Goal: Task Accomplishment & Management: Complete application form

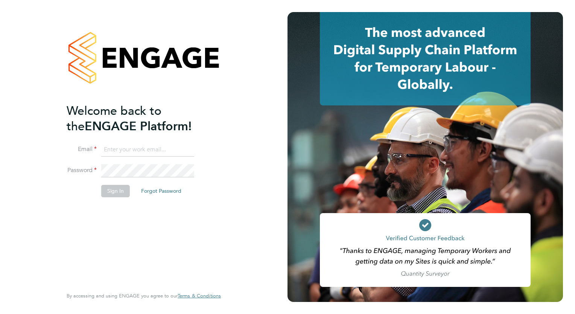
type input "[PERSON_NAME][EMAIL_ADDRESS][PERSON_NAME][DOMAIN_NAME]"
click at [118, 189] on button "Sign In" at bounding box center [115, 191] width 29 height 12
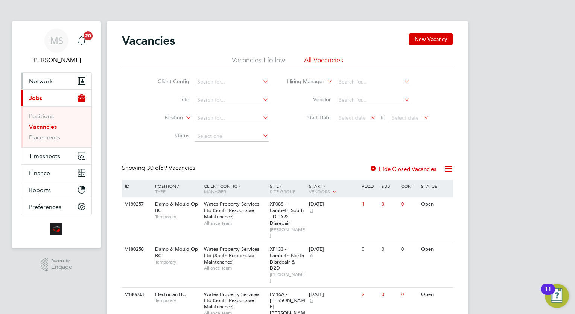
click at [47, 84] on span "Network" at bounding box center [41, 80] width 24 height 7
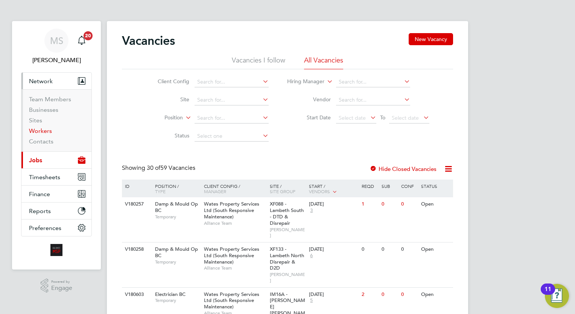
click at [40, 128] on link "Workers" at bounding box center [40, 130] width 23 height 7
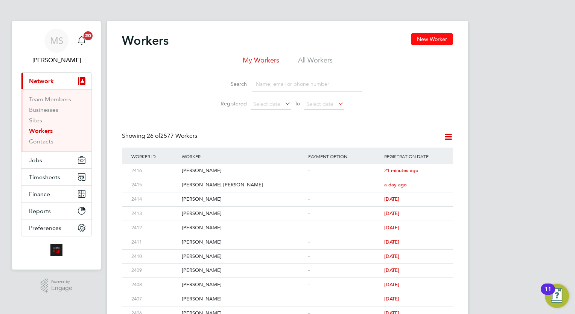
click at [431, 40] on button "New Worker" at bounding box center [432, 39] width 42 height 12
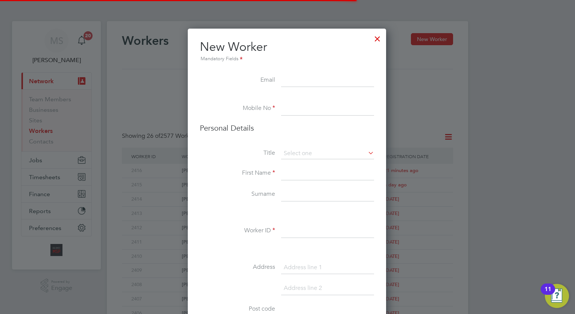
scroll to position [634, 199]
paste input ""[PERSON_NAME]" <[EMAIL_ADDRESS][DOMAIN_NAME]>"
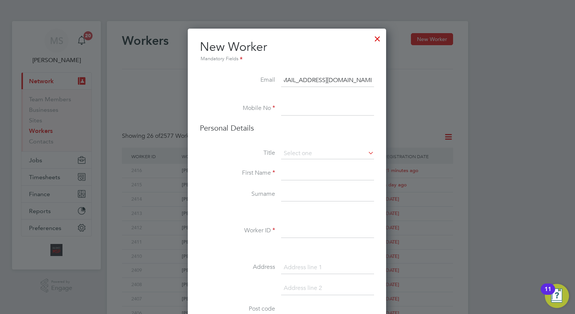
scroll to position [0, 0]
type input "[EMAIL_ADDRESS][DOMAIN_NAME]"
click at [304, 108] on input at bounding box center [327, 109] width 93 height 14
paste input "07495048921"
type input "07495048921"
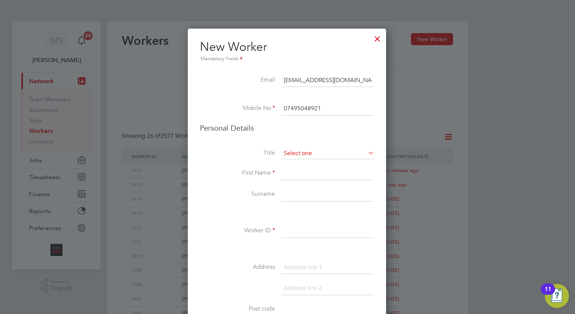
click at [309, 155] on input at bounding box center [327, 153] width 93 height 11
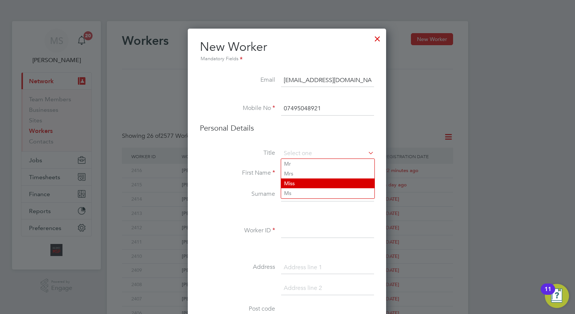
click at [300, 182] on li "Miss" at bounding box center [327, 183] width 93 height 10
type input "Miss"
click at [300, 182] on li "Miss" at bounding box center [327, 183] width 93 height 10
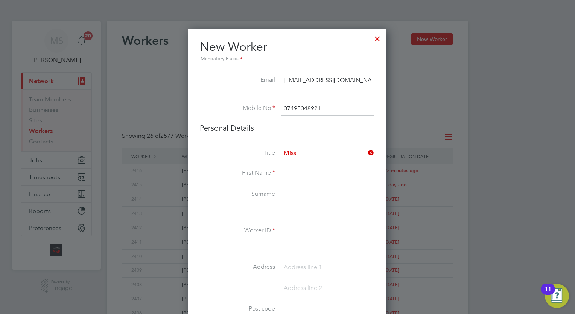
click at [299, 170] on input at bounding box center [327, 174] width 93 height 14
type input "[PERSON_NAME]"
type input "Winter"
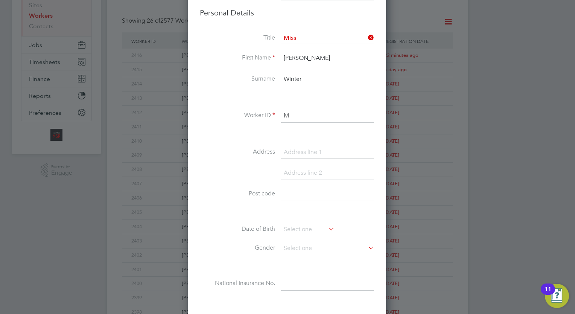
scroll to position [119, 0]
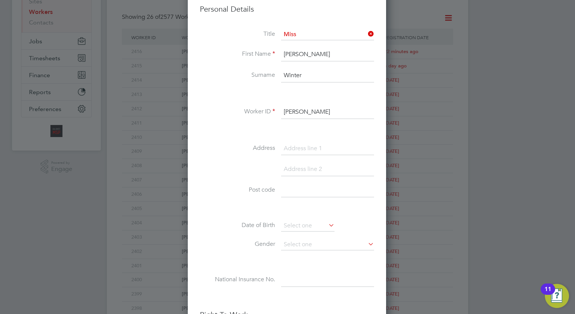
type input "[PERSON_NAME]"
click at [214, 223] on label "Date of Birth" at bounding box center [237, 225] width 75 height 8
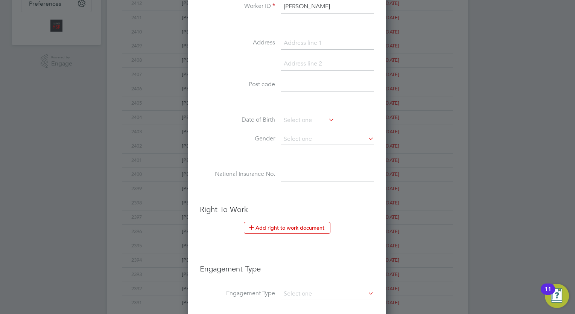
scroll to position [348, 0]
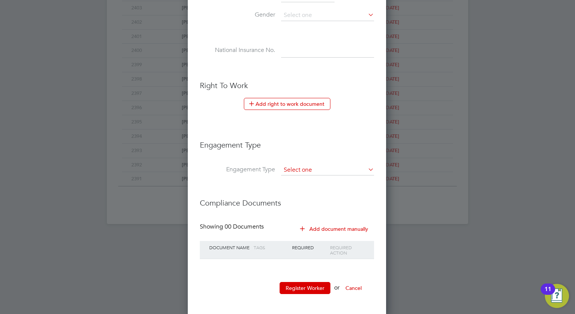
click at [316, 166] on input at bounding box center [327, 170] width 93 height 11
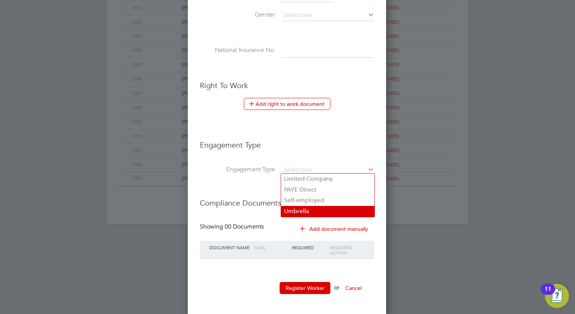
click at [316, 209] on li "Umbrella" at bounding box center [327, 211] width 93 height 11
type input "Umbrella"
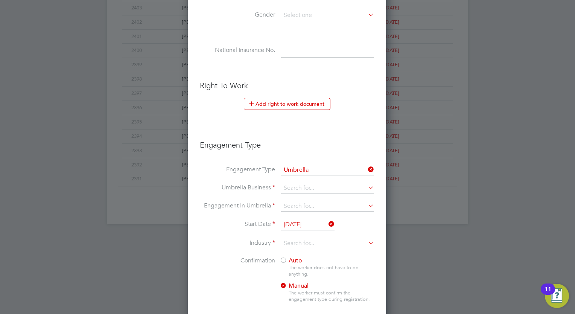
scroll to position [772, 199]
click at [308, 185] on input at bounding box center [327, 188] width 93 height 11
click at [342, 198] on li "Omnia Outsourcing Limited" at bounding box center [327, 196] width 93 height 11
type input "Omnia Outsourcing Limited"
click at [311, 202] on input at bounding box center [327, 206] width 93 height 11
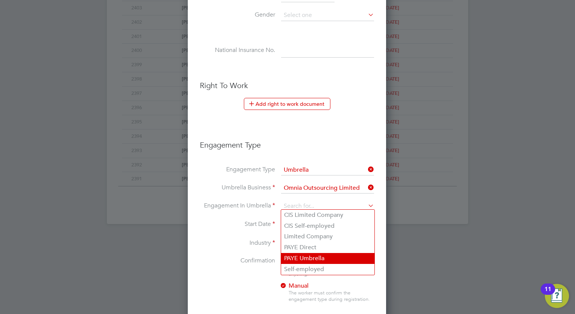
click at [317, 261] on li "PAYE Umbrella" at bounding box center [327, 258] width 93 height 11
type input "PAYE Umbrella"
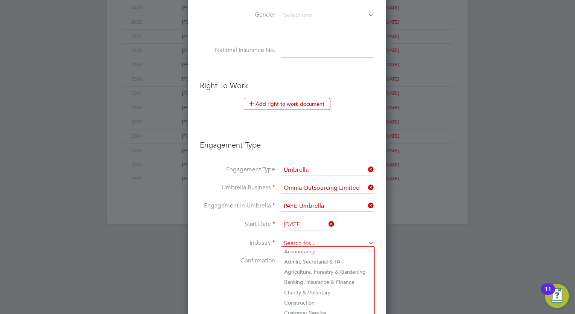
click at [304, 243] on input at bounding box center [327, 243] width 93 height 11
click at [304, 303] on li "Construction" at bounding box center [327, 303] width 93 height 10
type input "Construction"
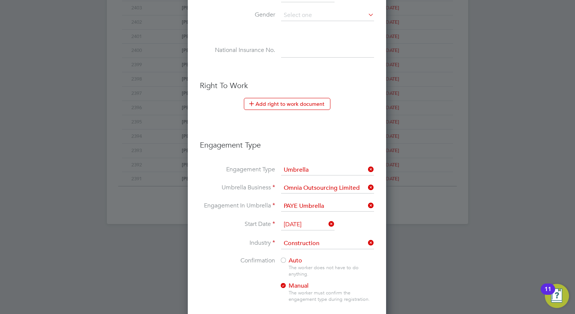
click at [287, 257] on span "Auto" at bounding box center [291, 261] width 23 height 8
click at [212, 273] on li "Confirmation Auto The worker does not have to do anything. Manual The worker mu…" at bounding box center [287, 286] width 174 height 58
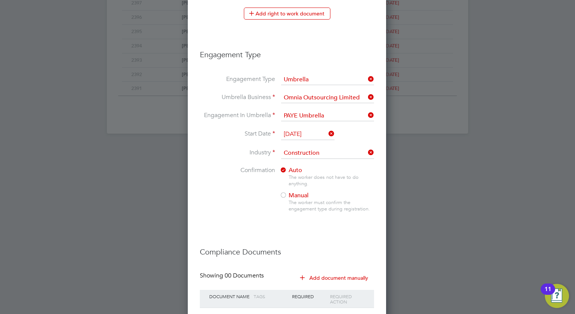
scroll to position [487, 0]
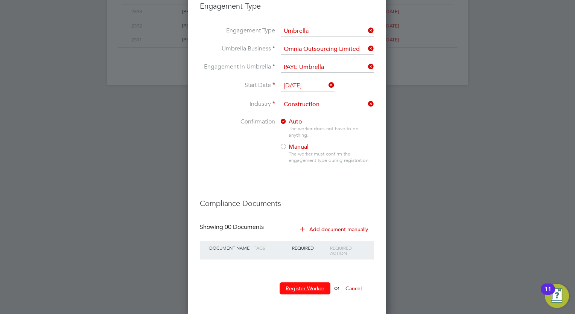
click at [299, 285] on button "Register Worker" at bounding box center [305, 288] width 51 height 12
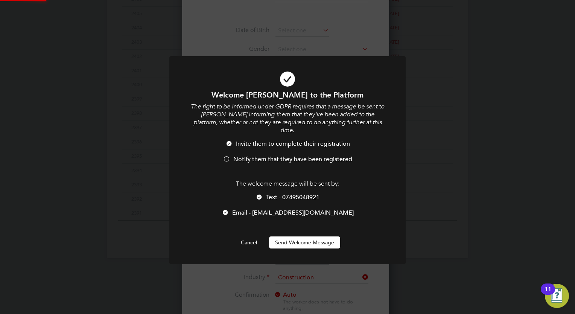
scroll to position [0, 0]
click at [266, 155] on span "Notify them that they have been registered" at bounding box center [292, 159] width 119 height 8
click at [307, 236] on button "Send Welcome Message" at bounding box center [304, 242] width 71 height 12
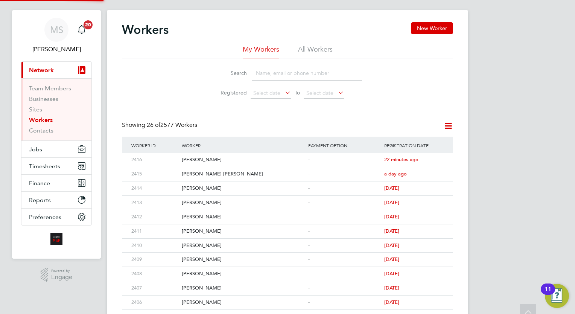
scroll to position [0, 0]
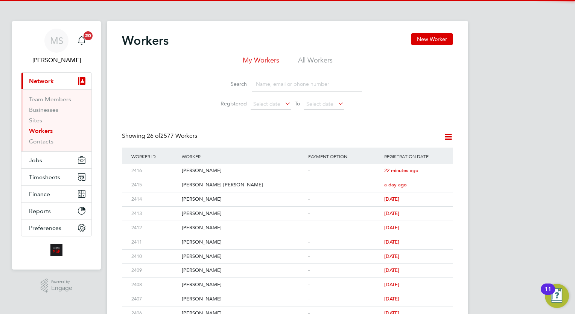
click at [528, 132] on div "[PERSON_NAME] Notifications 20 Applications: Current page: Network Team Members…" at bounding box center [287, 292] width 575 height 584
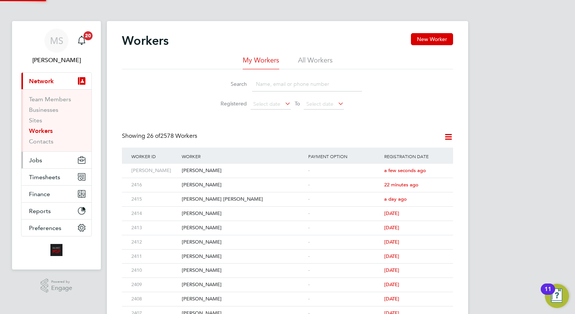
click at [51, 155] on button "Jobs" at bounding box center [56, 160] width 70 height 17
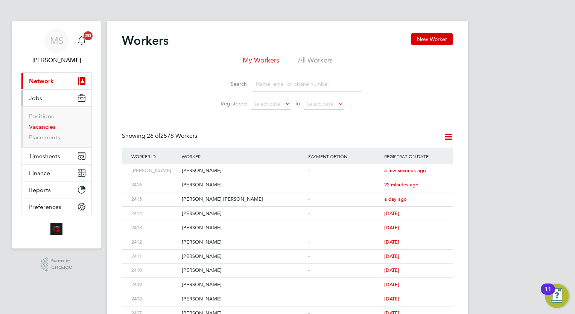
click at [37, 128] on link "Vacancies" at bounding box center [42, 126] width 27 height 7
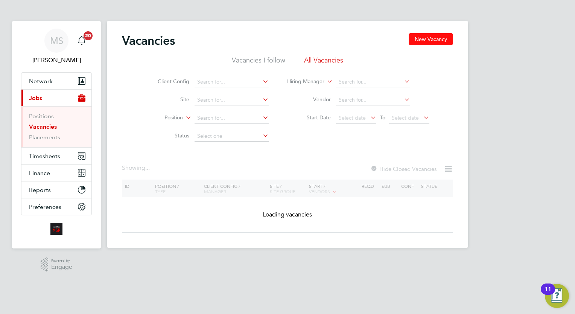
click at [428, 38] on button "New Vacancy" at bounding box center [431, 39] width 44 height 12
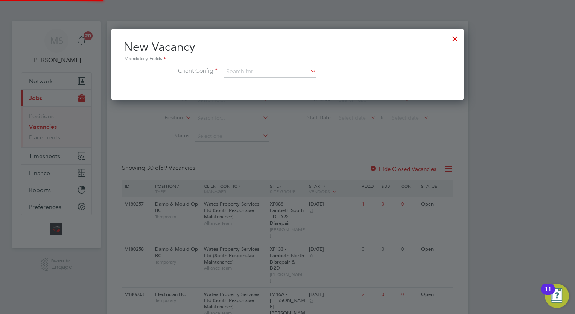
scroll to position [71, 352]
click at [260, 72] on input at bounding box center [269, 71] width 93 height 11
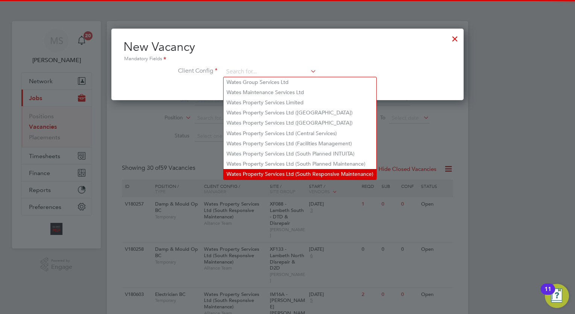
click at [321, 175] on li "Wates Property Services Ltd (South Responsive Maintenance)" at bounding box center [299, 174] width 153 height 10
type input "Wates Property Services Ltd (South Responsive Maintenance)"
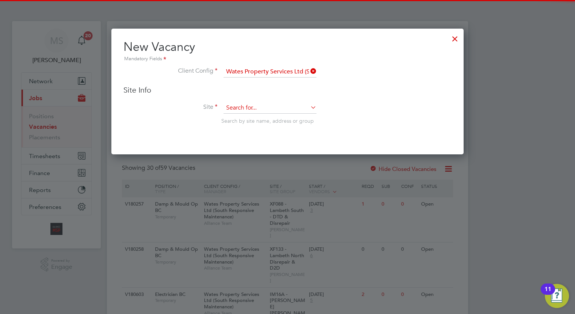
click at [252, 105] on input at bounding box center [269, 107] width 93 height 11
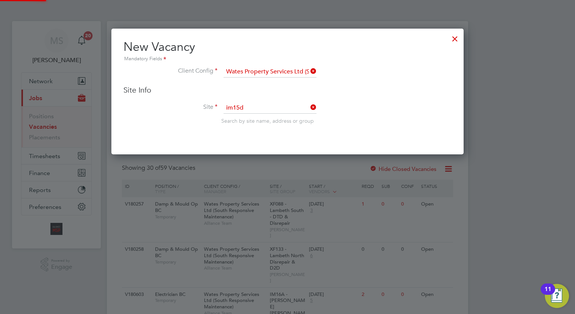
click at [258, 117] on li "IM15D - Ealing DTD" at bounding box center [269, 118] width 93 height 10
type input "IM15D - Ealing DTD"
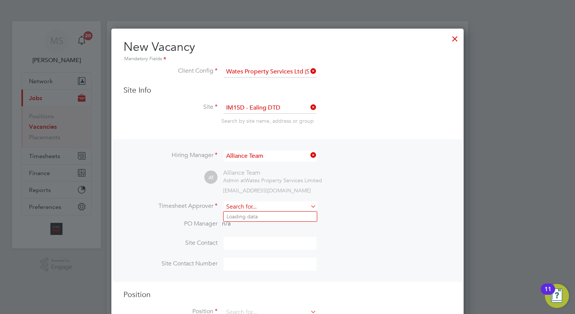
click at [272, 205] on input at bounding box center [269, 206] width 93 height 11
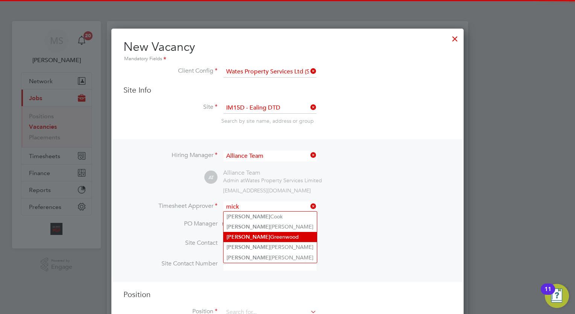
click at [263, 240] on li "[PERSON_NAME]" at bounding box center [269, 237] width 93 height 10
type input "[PERSON_NAME]"
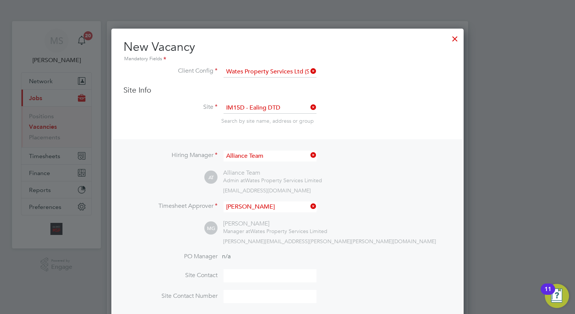
click at [388, 235] on div "MG [PERSON_NAME] Manager at Wates Property Services Limited [EMAIL_ADDRESS][DOM…" at bounding box center [327, 232] width 247 height 25
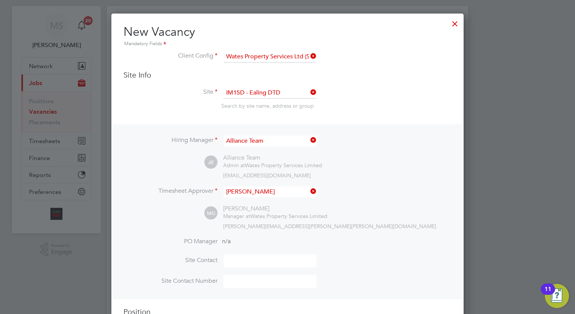
scroll to position [150, 0]
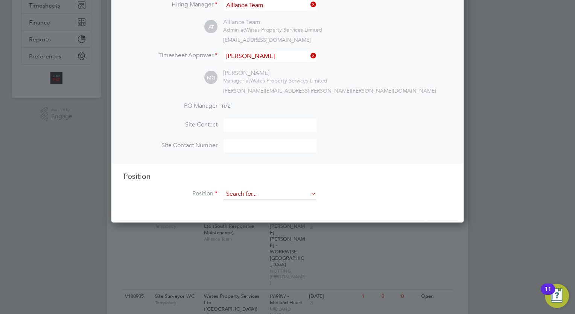
click at [255, 196] on input at bounding box center [269, 193] width 93 height 11
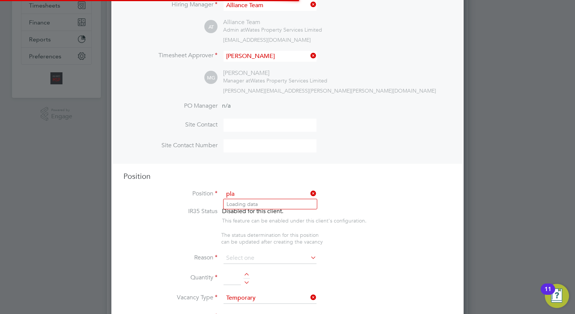
scroll to position [1077, 352]
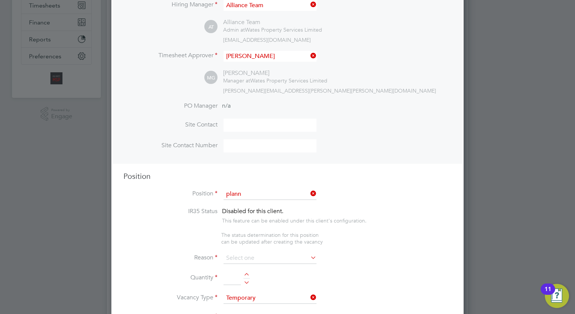
click at [263, 214] on li "Plann er WC" at bounding box center [271, 214] width 96 height 10
type input "Planner WC"
type textarea "Planner"
click at [260, 254] on input at bounding box center [269, 257] width 93 height 11
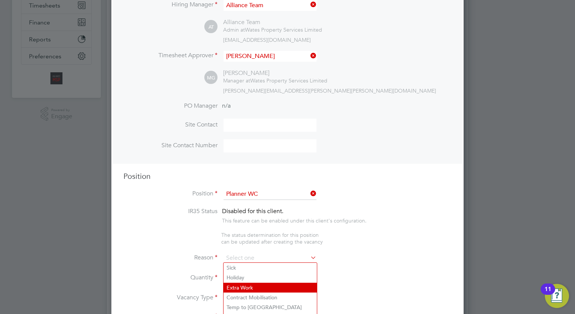
click at [254, 288] on li "Extra Work" at bounding box center [269, 288] width 93 height 10
type input "Extra Work"
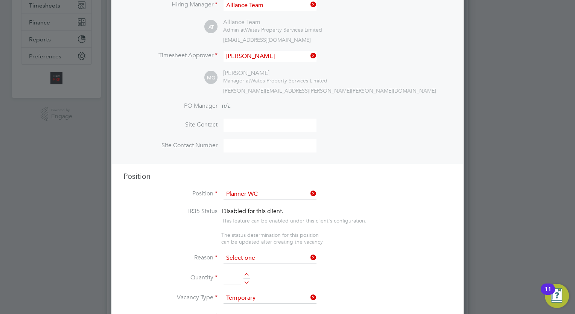
click at [253, 255] on input at bounding box center [269, 257] width 93 height 11
click at [377, 287] on li "Quantity" at bounding box center [287, 281] width 328 height 21
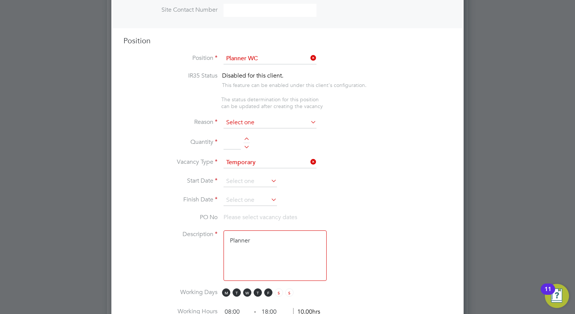
click at [278, 122] on input at bounding box center [269, 122] width 93 height 11
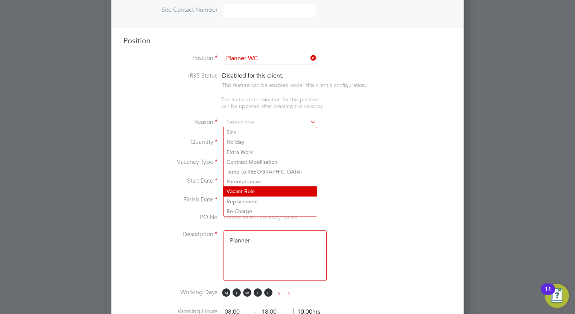
click at [260, 191] on li "Vacant Role" at bounding box center [269, 191] width 93 height 10
type input "Vacant Role"
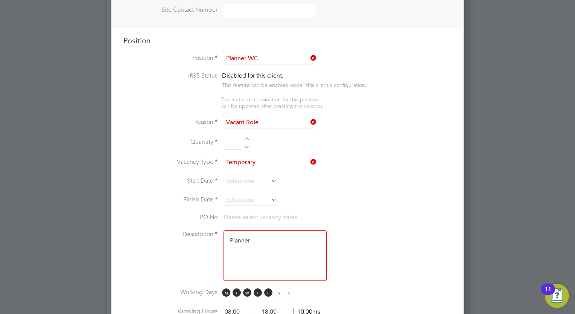
click at [246, 136] on li "Quantity" at bounding box center [287, 146] width 328 height 21
click at [246, 137] on div at bounding box center [246, 139] width 6 height 5
type input "1"
click at [246, 184] on input at bounding box center [249, 181] width 53 height 11
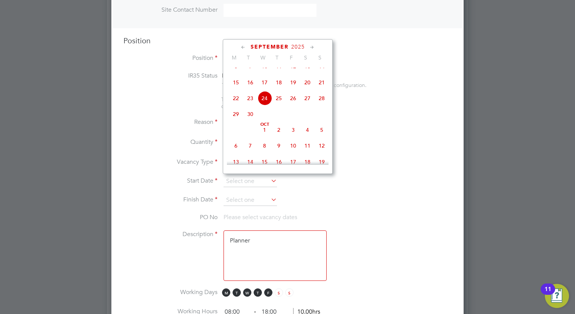
click at [267, 105] on span "24" at bounding box center [264, 98] width 14 height 14
type input "[DATE]"
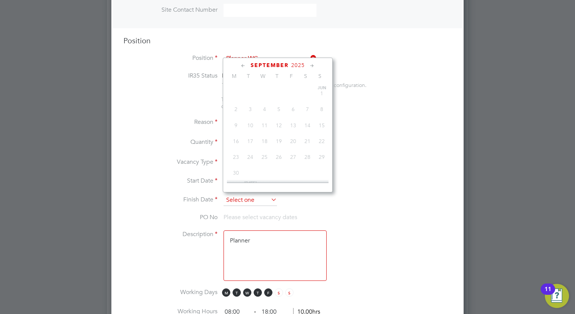
click at [253, 201] on input at bounding box center [249, 199] width 53 height 11
click at [310, 70] on div "[DATE] M T W T F S S [DATE] 2 3 4 5 6 7 8 9 10 11 12 13 14 15 16 17 18 19 20 21…" at bounding box center [278, 125] width 110 height 135
click at [310, 66] on icon at bounding box center [311, 66] width 7 height 8
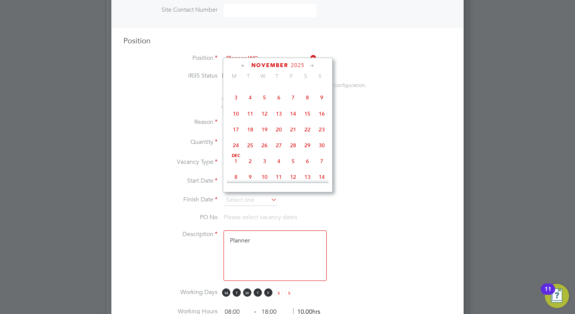
click at [310, 66] on icon at bounding box center [311, 66] width 7 height 8
click at [265, 134] on span "24" at bounding box center [264, 127] width 14 height 14
type input "[DATE]"
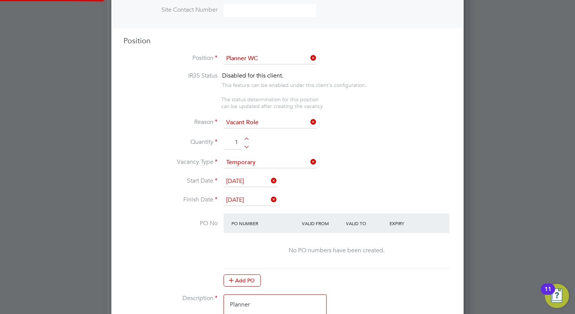
click at [373, 159] on li "Vacancy Type Temporary" at bounding box center [287, 166] width 328 height 19
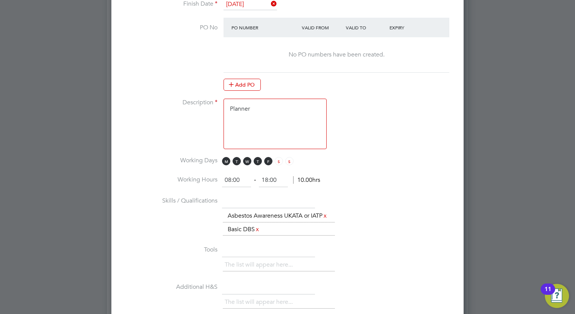
click at [279, 108] on textarea "Planner" at bounding box center [274, 124] width 103 height 50
type textarea "Planner Client supplied worker requested from [PERSON_NAME] 11%"
click at [267, 179] on input "18:00" at bounding box center [273, 180] width 29 height 14
type input "17:00"
click at [342, 225] on div "The list will appear here... Asbestos Awareness UKATA or IATP x Basic DBS x" at bounding box center [337, 222] width 229 height 27
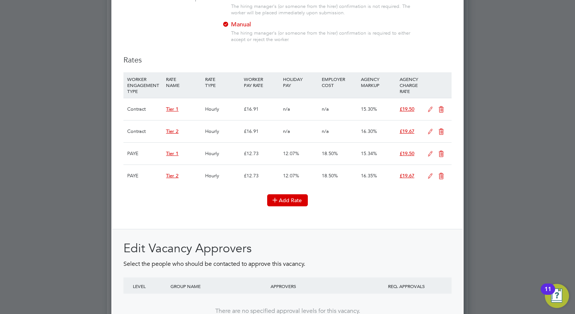
click at [298, 206] on button "Add Rate" at bounding box center [287, 200] width 41 height 12
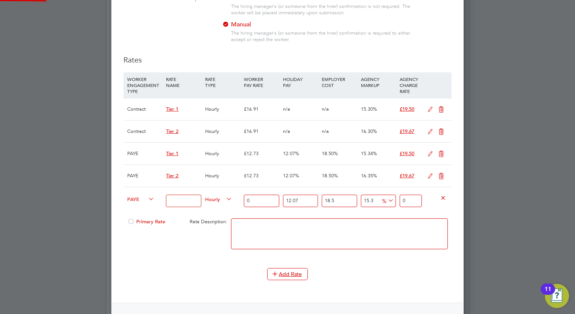
click at [186, 205] on input at bounding box center [183, 200] width 35 height 12
click at [141, 219] on li "PAYE" at bounding box center [140, 220] width 30 height 9
click at [134, 203] on span "PAYE" at bounding box center [140, 198] width 27 height 8
click at [136, 208] on li "Contract" at bounding box center [140, 211] width 30 height 9
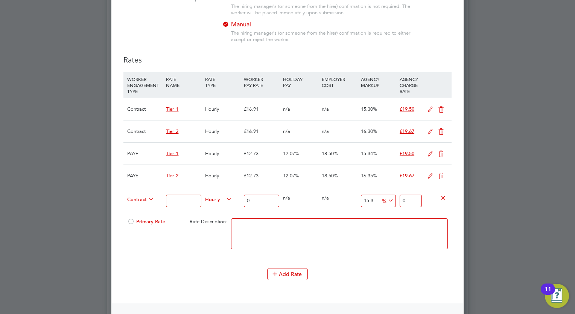
click at [178, 204] on input at bounding box center [183, 200] width 35 height 12
type input "T"
type input "Cli"
click at [258, 204] on input "0" at bounding box center [261, 200] width 35 height 12
type input "1"
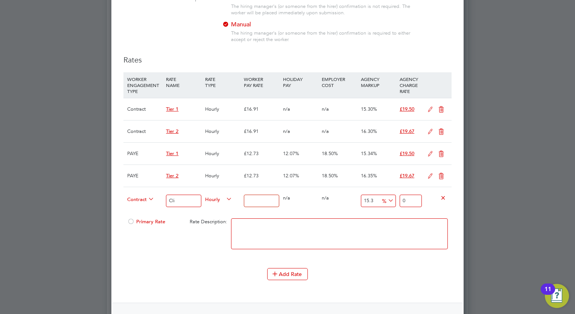
type input "1.153"
type input "16"
type input "18.448"
type input "16.9"
type input "19.4857"
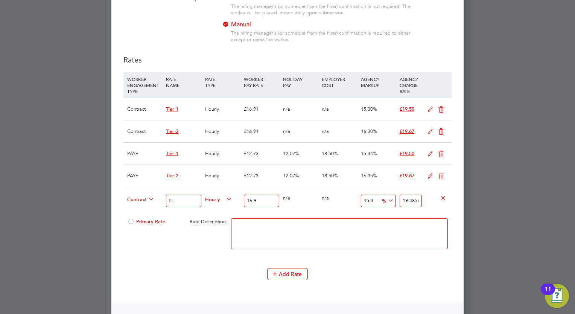
type input "16.91"
type input "19.49723"
type input "16.91"
drag, startPoint x: 372, startPoint y: 204, endPoint x: 336, endPoint y: 206, distance: 36.6
click at [336, 206] on div "Contract Cli Hourly 16.91 0 n/a 0 n/a 15.3 2.58723 % 19.49723" at bounding box center [287, 201] width 328 height 28
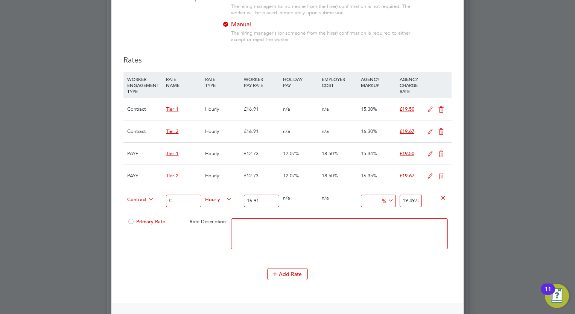
type input "1"
type input "17.0791"
type input "11"
type input "18.7701"
type input "11"
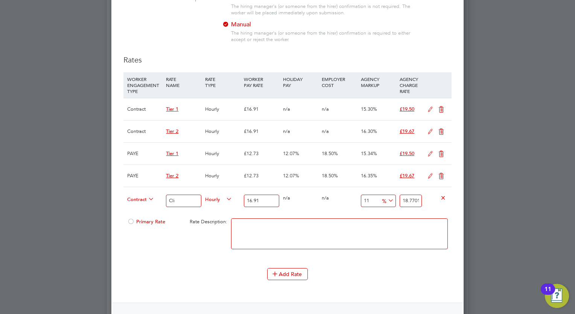
click at [141, 224] on span "Primary Rate" at bounding box center [146, 221] width 38 height 6
click at [438, 179] on icon at bounding box center [440, 176] width 9 height 6
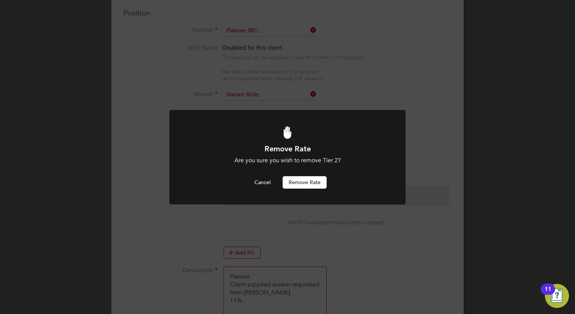
click at [304, 178] on button "Remove rate" at bounding box center [305, 182] width 44 height 12
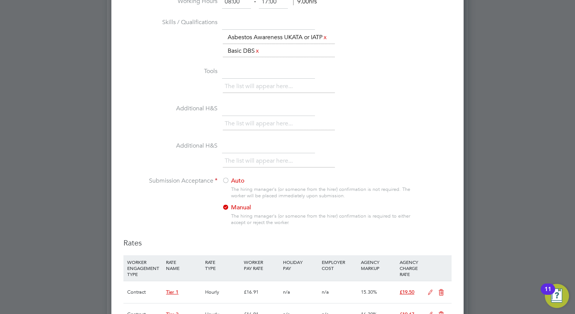
scroll to position [750, 0]
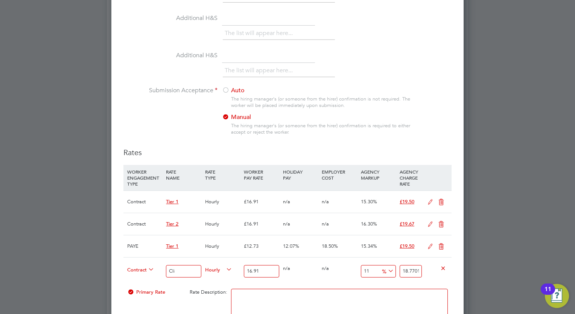
click at [239, 94] on label "Auto" at bounding box center [269, 91] width 94 height 8
click at [441, 249] on icon at bounding box center [440, 246] width 9 height 6
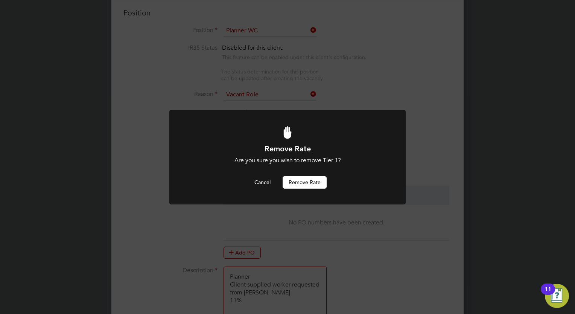
scroll to position [0, 0]
click at [314, 186] on button "Remove rate" at bounding box center [305, 182] width 44 height 12
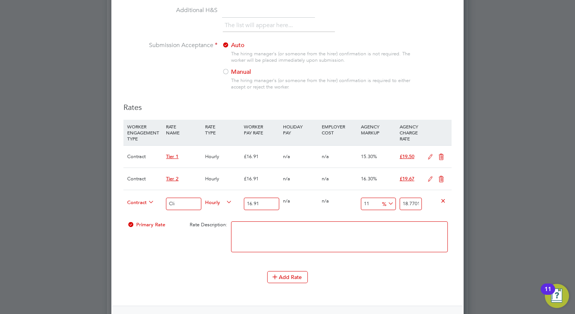
scroll to position [810, 0]
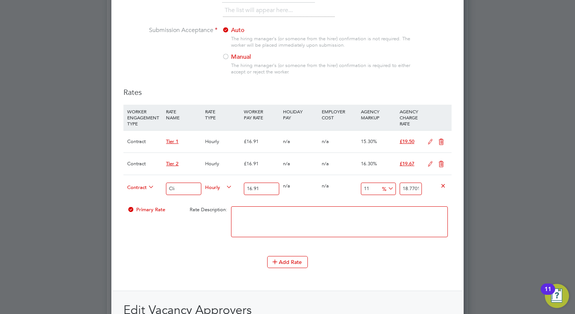
click at [440, 167] on icon at bounding box center [440, 164] width 9 height 6
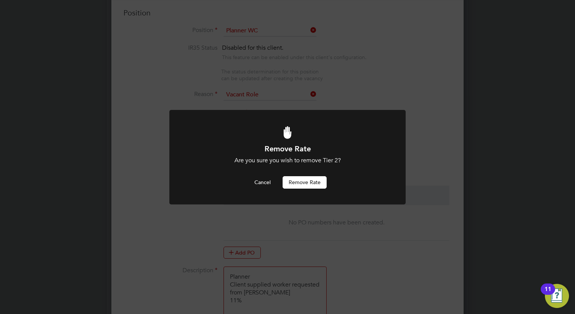
scroll to position [0, 0]
click at [308, 183] on button "Remove rate" at bounding box center [305, 182] width 44 height 12
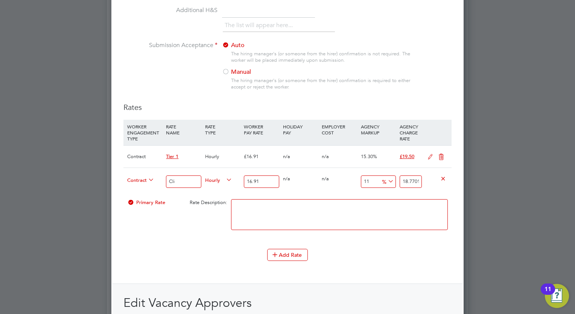
scroll to position [871, 0]
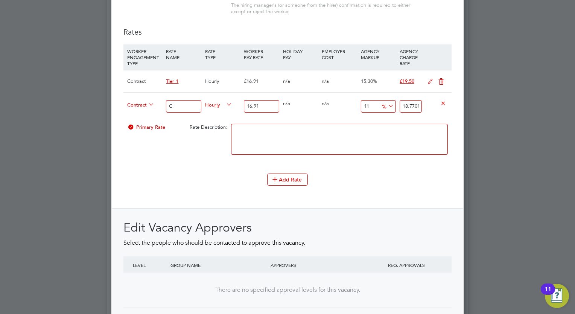
click at [441, 85] on icon at bounding box center [440, 82] width 9 height 6
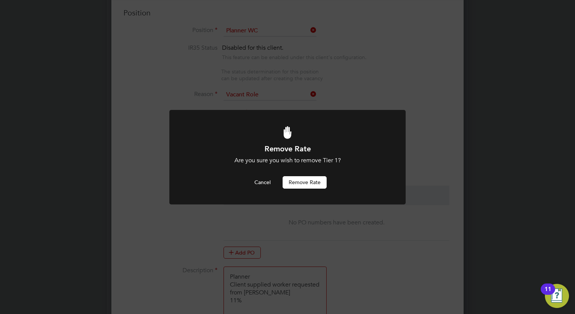
click at [308, 185] on button "Remove rate" at bounding box center [305, 182] width 44 height 12
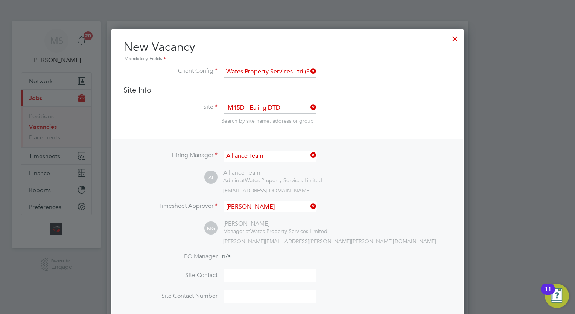
scroll to position [3, 4]
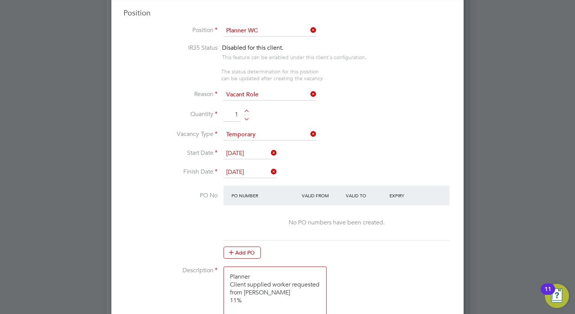
click at [335, 224] on div "No PO numbers have been created." at bounding box center [336, 222] width 211 height 35
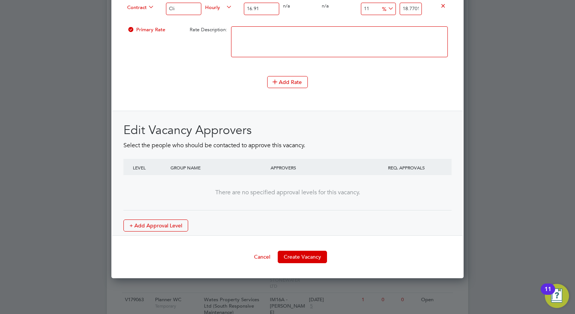
scroll to position [976, 0]
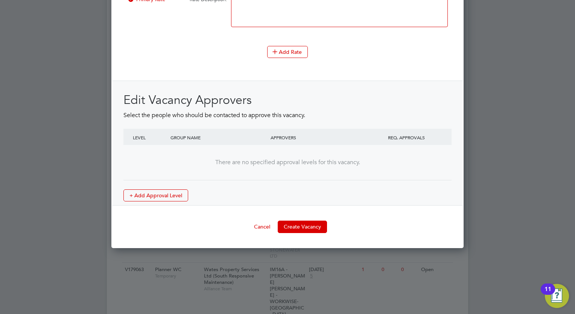
click at [308, 231] on button "Create Vacancy" at bounding box center [302, 226] width 49 height 12
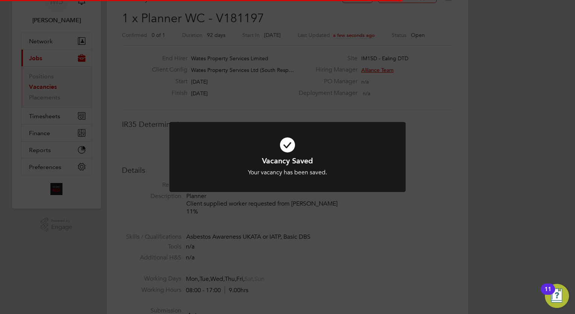
scroll to position [12, 162]
click at [507, 143] on div "Vacancy Saved Your vacancy has been saved. Cancel Okay" at bounding box center [287, 157] width 575 height 314
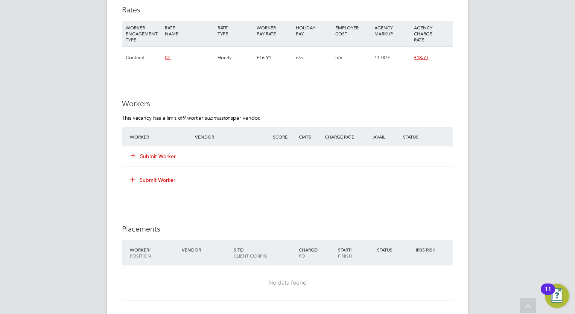
click at [158, 152] on button "Submit Worker" at bounding box center [153, 156] width 45 height 8
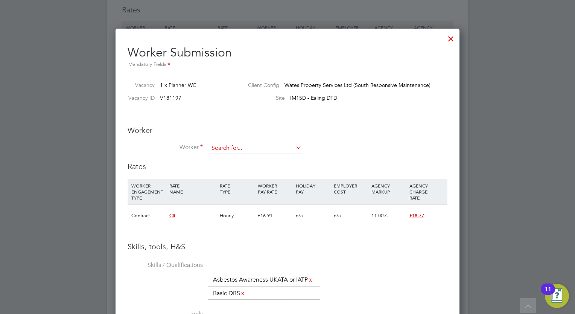
click at [261, 145] on input at bounding box center [255, 148] width 93 height 11
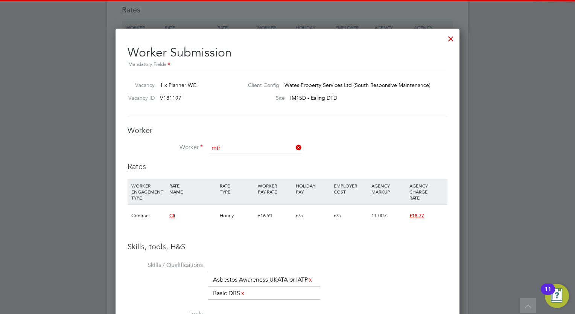
click at [256, 156] on li "[PERSON_NAME] ([PERSON_NAME])" at bounding box center [261, 158] width 105 height 10
type input "[PERSON_NAME] ([PERSON_NAME])"
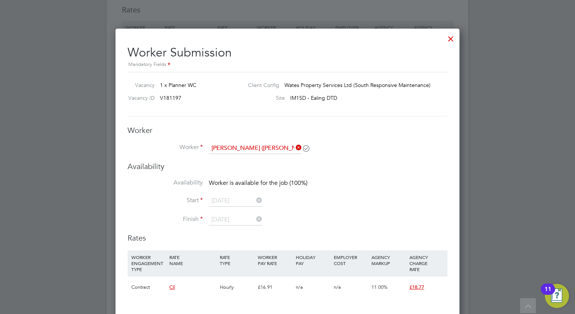
click at [340, 169] on h3 "Availability" at bounding box center [288, 166] width 320 height 10
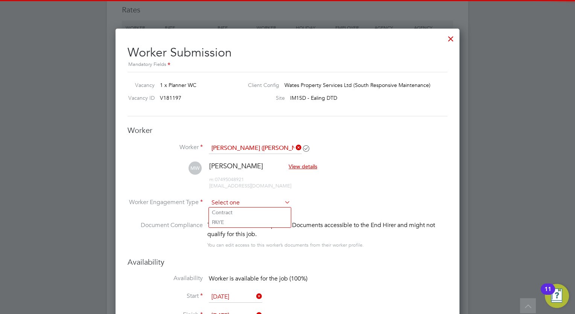
click at [242, 207] on input at bounding box center [250, 202] width 82 height 11
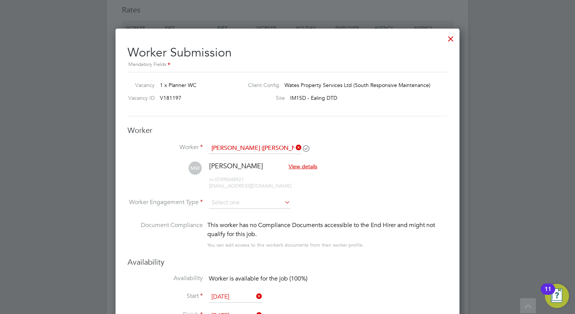
click at [242, 210] on li "Contract" at bounding box center [250, 212] width 82 height 10
type input "Contract"
click at [348, 216] on li "Worker Engagement Type [DEMOGRAPHIC_DATA]" at bounding box center [288, 208] width 320 height 23
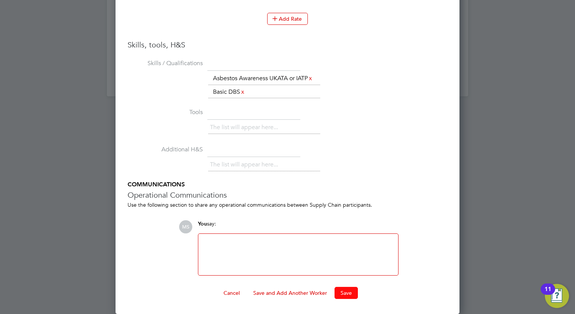
click at [345, 298] on button "Save" at bounding box center [345, 293] width 23 height 12
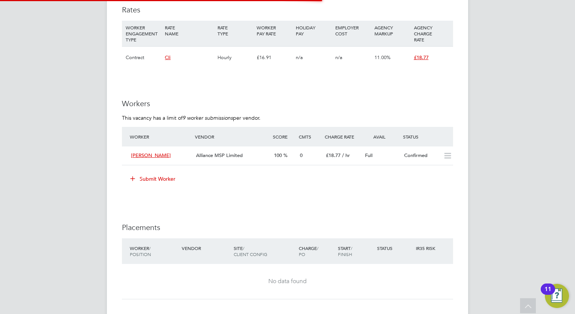
click at [498, 138] on div "[PERSON_NAME] Notifications 20 Applications: Network Team Members Businesses Si…" at bounding box center [287, -1] width 575 height 992
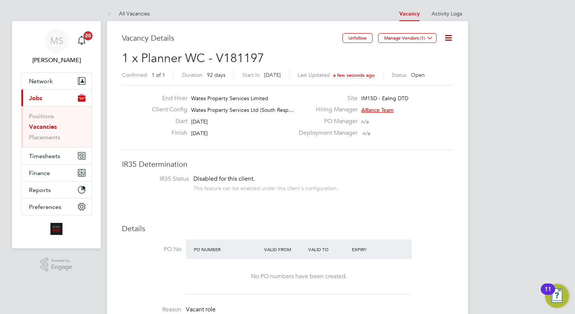
click at [448, 41] on icon at bounding box center [448, 37] width 9 height 9
click at [431, 64] on li "Update Status" at bounding box center [430, 66] width 44 height 11
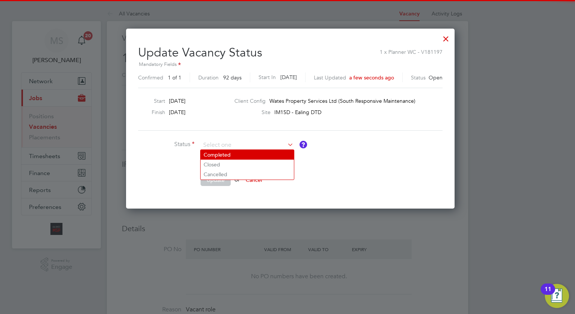
click at [234, 153] on li "Completed" at bounding box center [247, 155] width 93 height 10
type input "Completed"
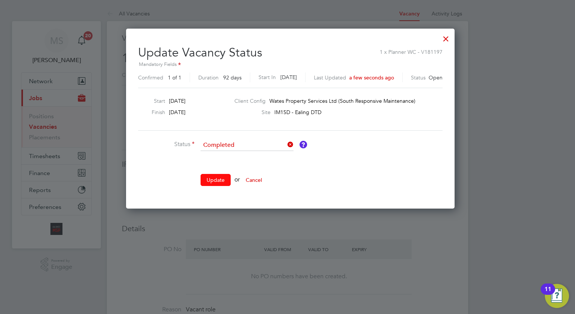
click at [218, 177] on button "Update" at bounding box center [216, 180] width 30 height 12
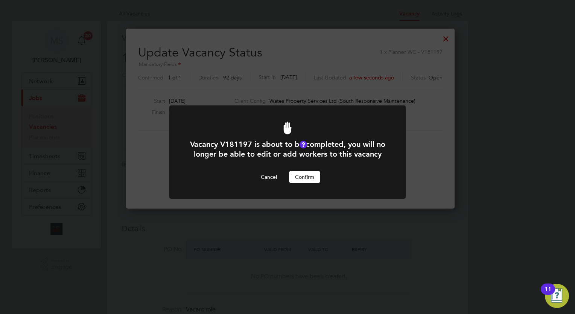
click at [307, 183] on button "Confirm" at bounding box center [304, 177] width 31 height 12
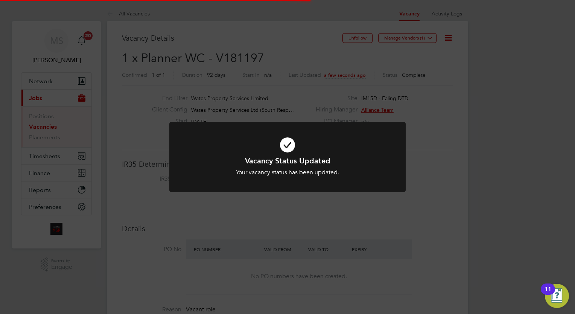
click at [509, 141] on div "Vacancy Status Updated Your vacancy status has been updated. Cancel Okay" at bounding box center [287, 157] width 575 height 314
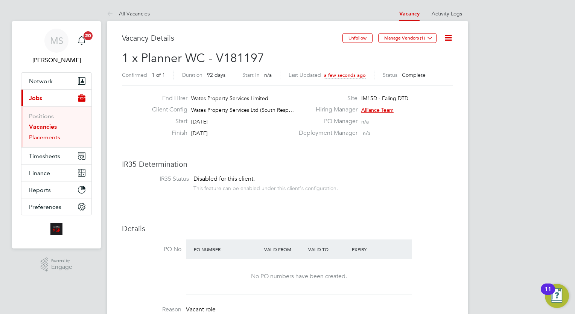
click at [41, 139] on link "Placements" at bounding box center [44, 137] width 31 height 7
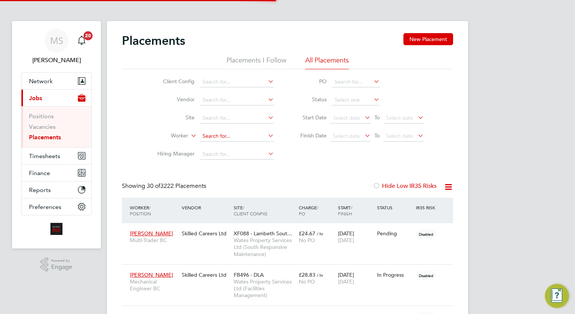
click at [245, 135] on input at bounding box center [237, 136] width 74 height 11
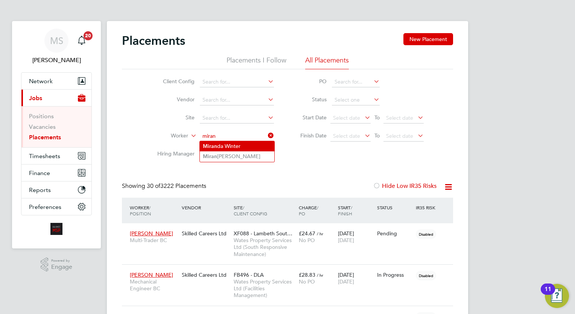
click at [236, 149] on li "[PERSON_NAME]" at bounding box center [237, 146] width 74 height 10
type input "[PERSON_NAME]"
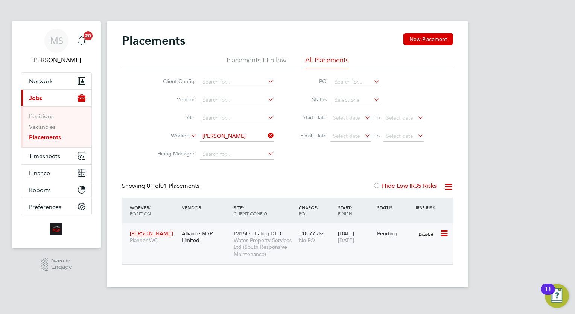
click at [355, 246] on div "[DATE] [DATE]" at bounding box center [355, 236] width 39 height 21
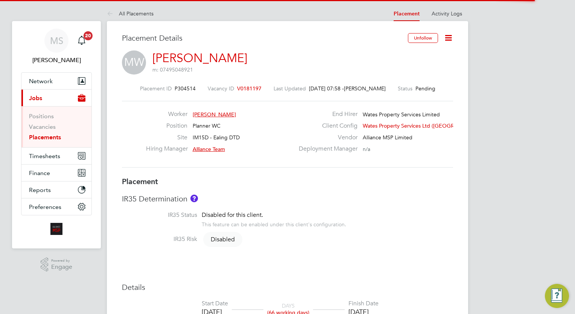
click at [448, 36] on icon at bounding box center [448, 37] width 9 height 9
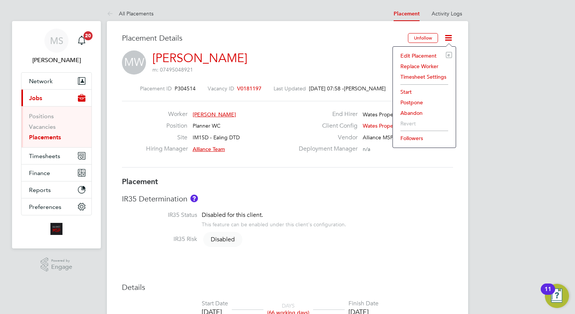
click at [428, 74] on li "Timesheet Settings" at bounding box center [424, 76] width 55 height 11
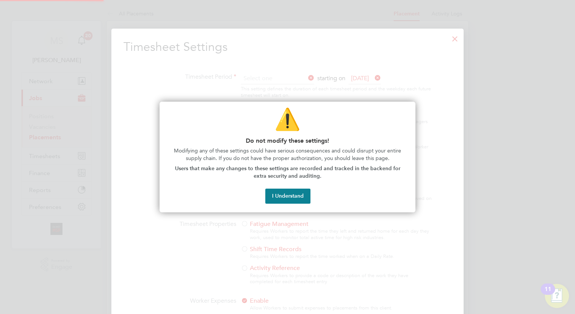
scroll to position [4, 4]
click at [287, 188] on button "I Understand" at bounding box center [287, 195] width 45 height 15
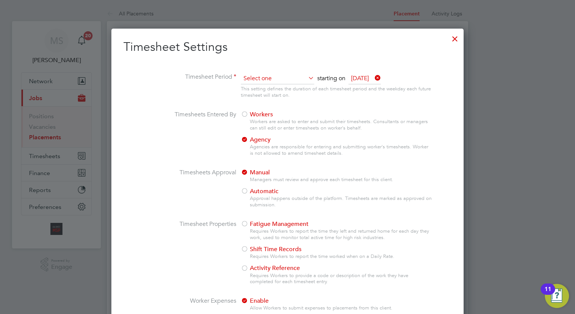
click at [263, 82] on input at bounding box center [277, 78] width 73 height 11
click at [263, 90] on li "Weekly" at bounding box center [274, 89] width 67 height 10
type input "Weekly"
click at [245, 115] on div at bounding box center [245, 115] width 8 height 8
click at [160, 156] on li "Timesheets Entered By Workers Workers are asked to enter and submit their times…" at bounding box center [287, 140] width 328 height 58
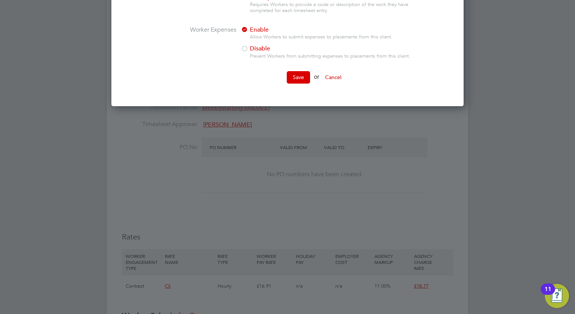
click at [286, 86] on li "Save or Cancel" at bounding box center [287, 81] width 328 height 20
click at [301, 79] on button "Save" at bounding box center [298, 77] width 23 height 12
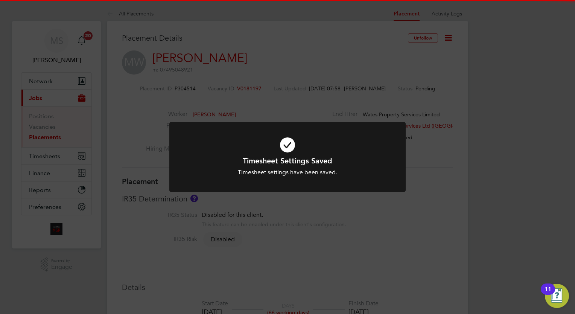
click at [507, 128] on div "Timesheet Settings Saved Timesheet settings have been saved. Cancel Okay" at bounding box center [287, 157] width 575 height 314
